Goal: Task Accomplishment & Management: Manage account settings

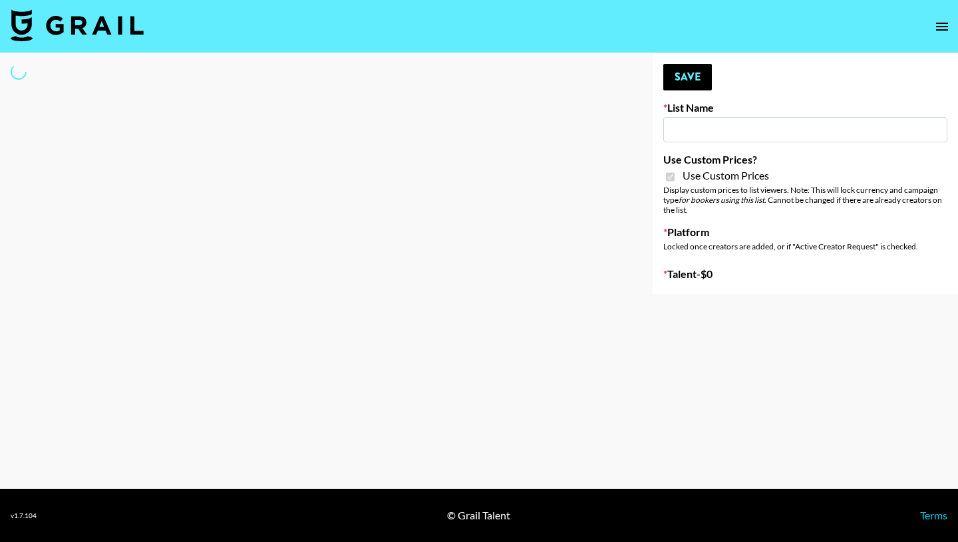
type input "Temu Q4"
checkbox input "true"
select select "Brand"
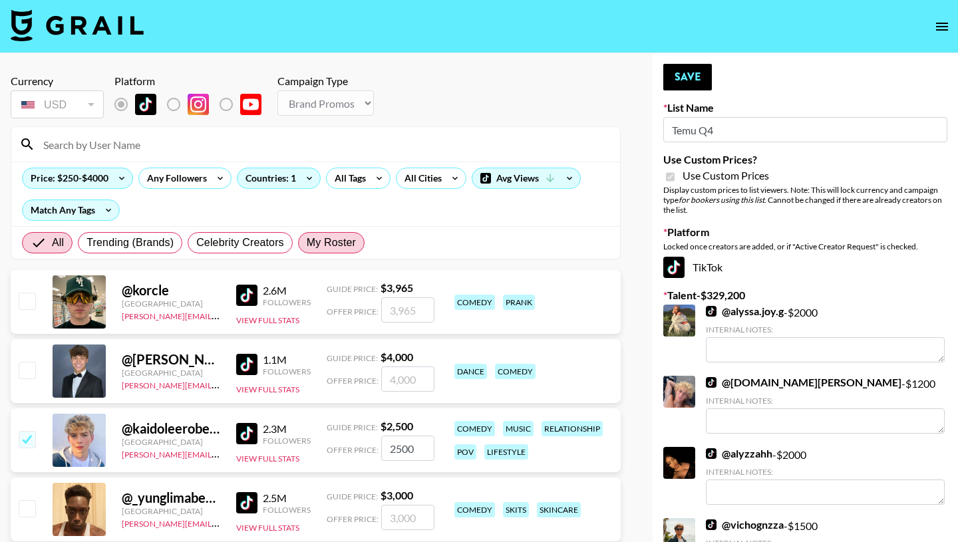
click at [335, 244] on span "My Roster" at bounding box center [331, 243] width 49 height 16
click at [307, 243] on input "My Roster" at bounding box center [307, 243] width 0 height 0
radio input "true"
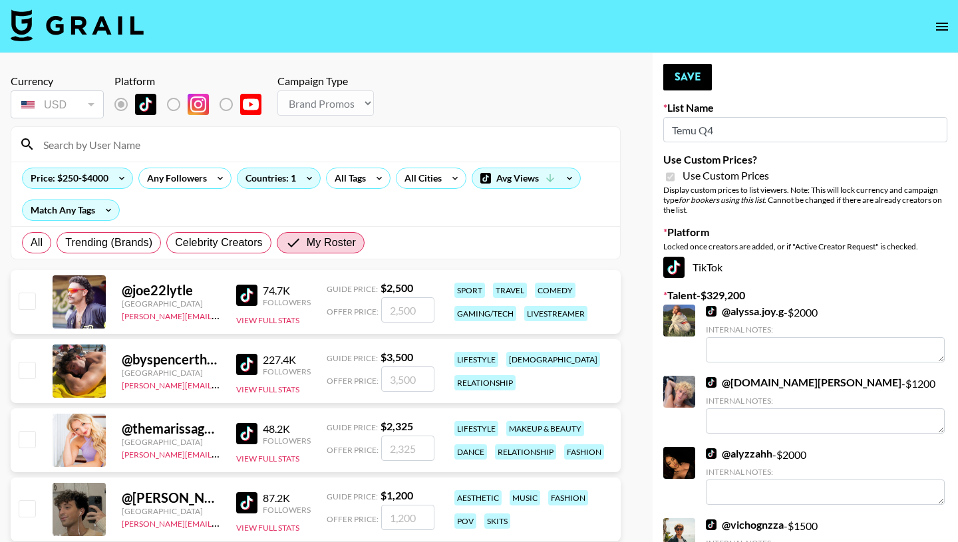
scroll to position [72, 0]
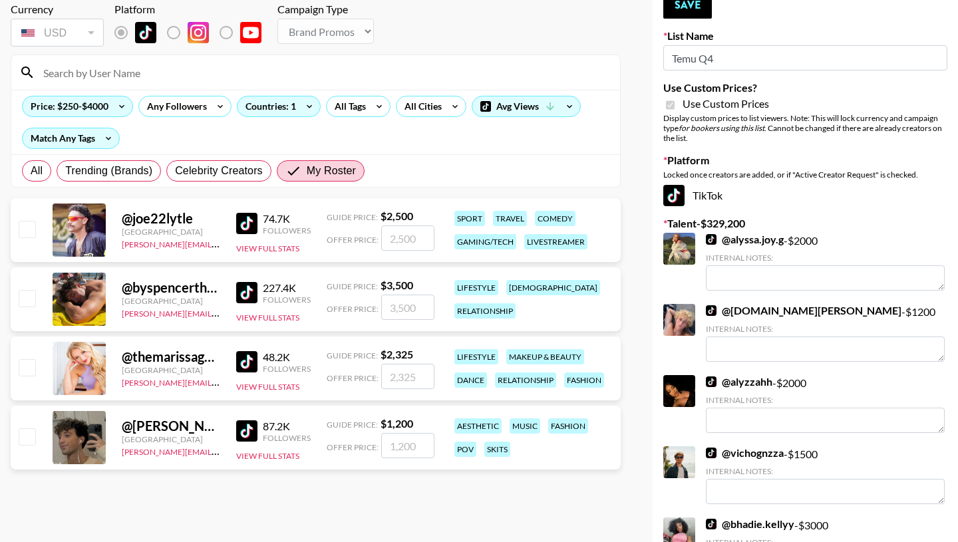
click at [23, 228] on input "checkbox" at bounding box center [27, 229] width 16 height 16
checkbox input "true"
type input "2500"
click at [27, 303] on input "checkbox" at bounding box center [27, 298] width 16 height 16
checkbox input "true"
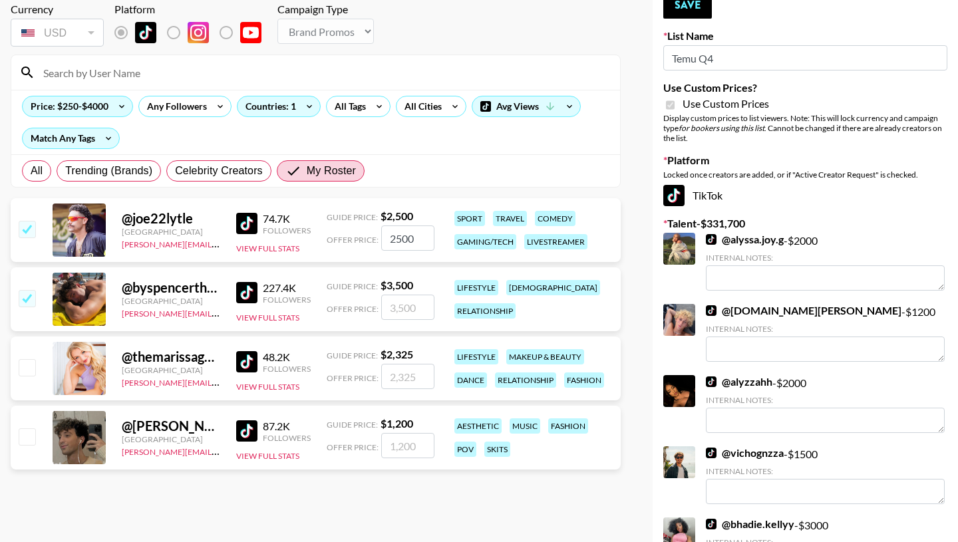
type input "3500"
click at [29, 369] on input "checkbox" at bounding box center [27, 367] width 16 height 16
checkbox input "true"
type input "2325"
click at [29, 445] on input "checkbox" at bounding box center [27, 437] width 16 height 16
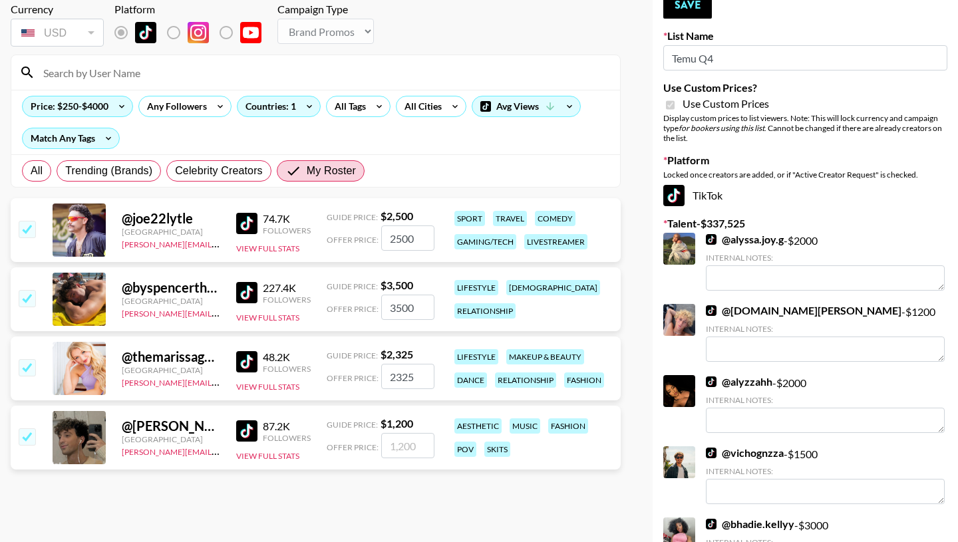
checkbox input "true"
type input "1200"
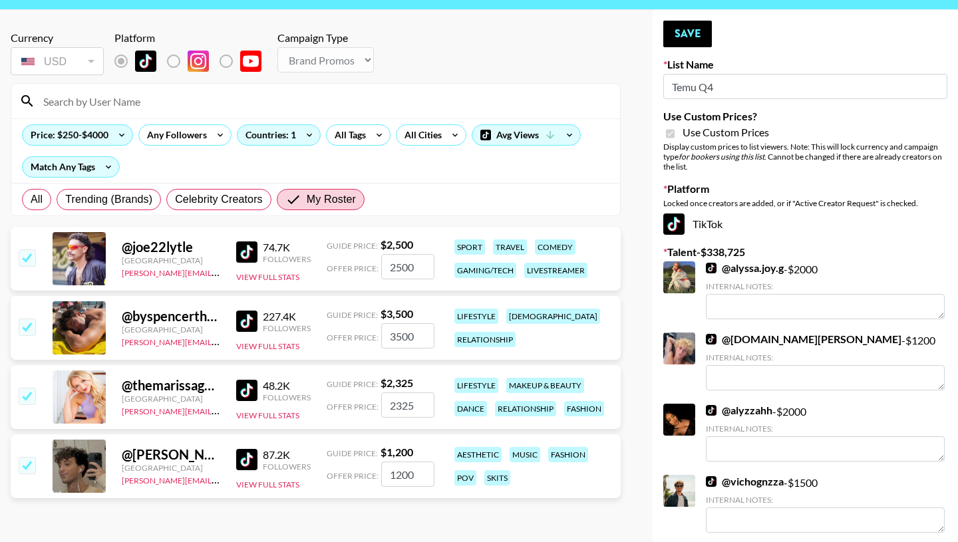
scroll to position [0, 0]
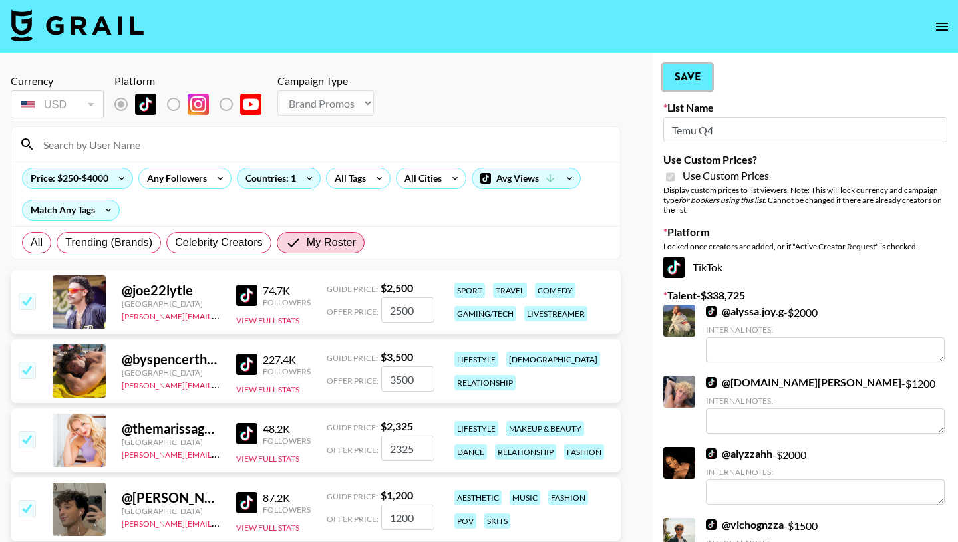
click at [691, 81] on button "Save" at bounding box center [688, 77] width 49 height 27
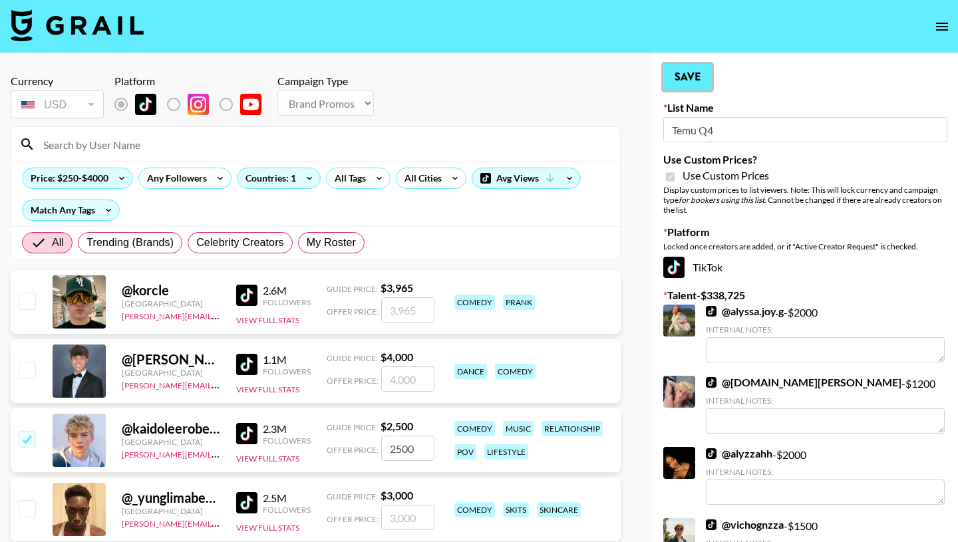
radio input "true"
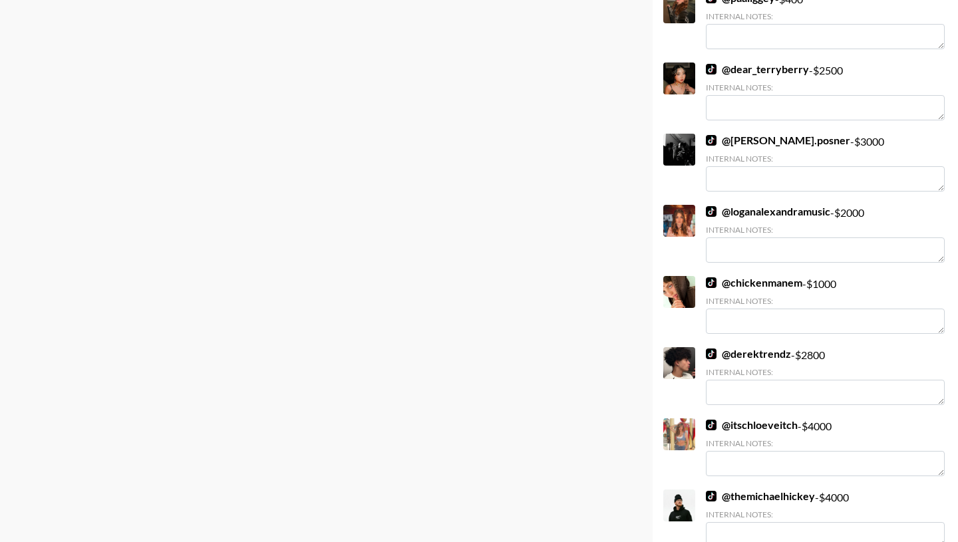
scroll to position [9909, 0]
